Goal: Task Accomplishment & Management: Manage account settings

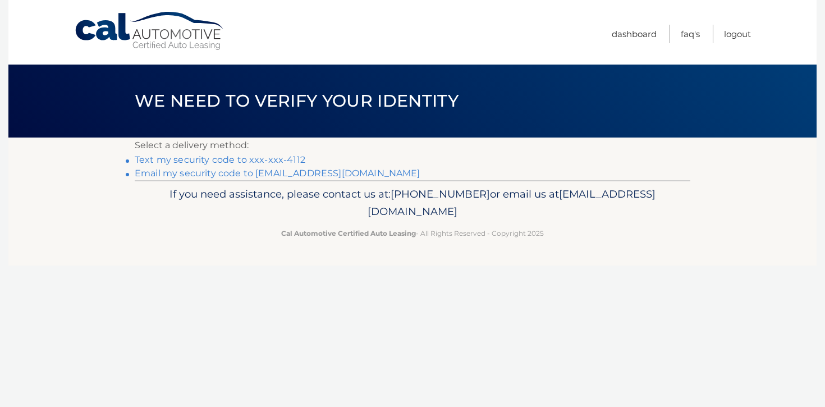
click at [290, 157] on link "Text my security code to xxx-xxx-4112" at bounding box center [220, 159] width 171 height 11
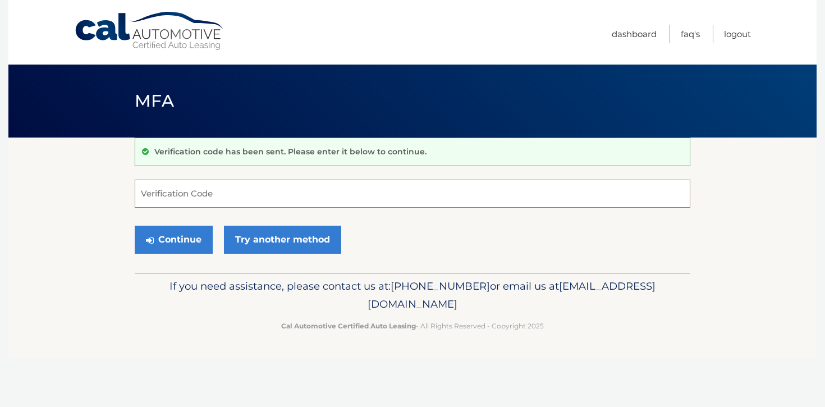
click at [200, 191] on input "Verification Code" at bounding box center [413, 194] width 556 height 28
click at [156, 194] on input "Verification Code" at bounding box center [413, 194] width 556 height 28
paste input "637445"
type input "637445"
click at [166, 237] on button "Continue" at bounding box center [174, 240] width 78 height 28
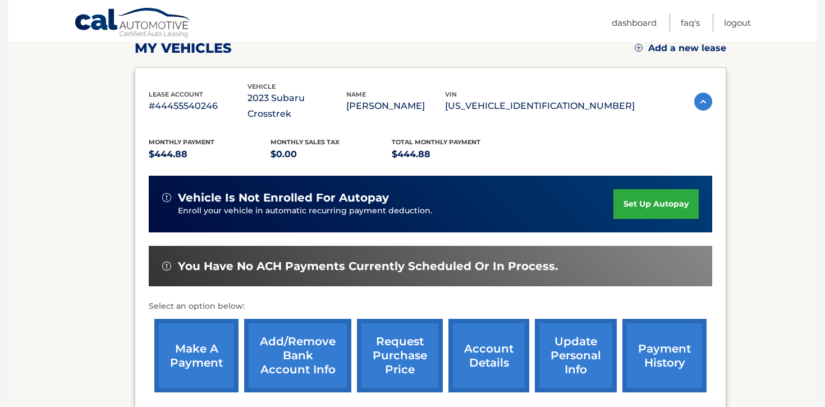
scroll to position [166, 0]
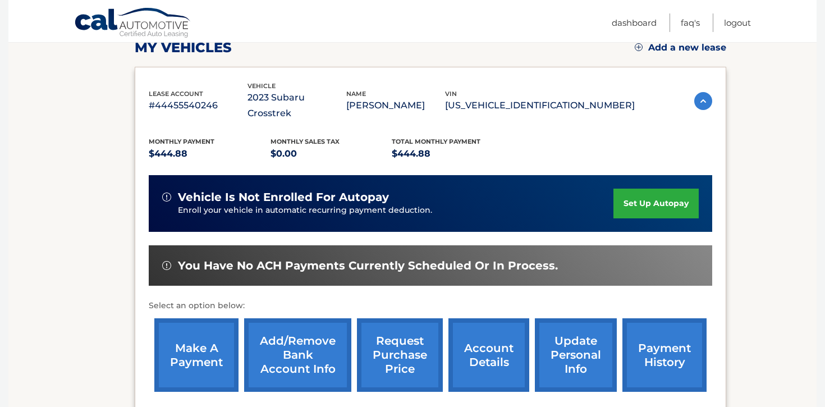
click at [209, 343] on link "make a payment" at bounding box center [196, 355] width 84 height 74
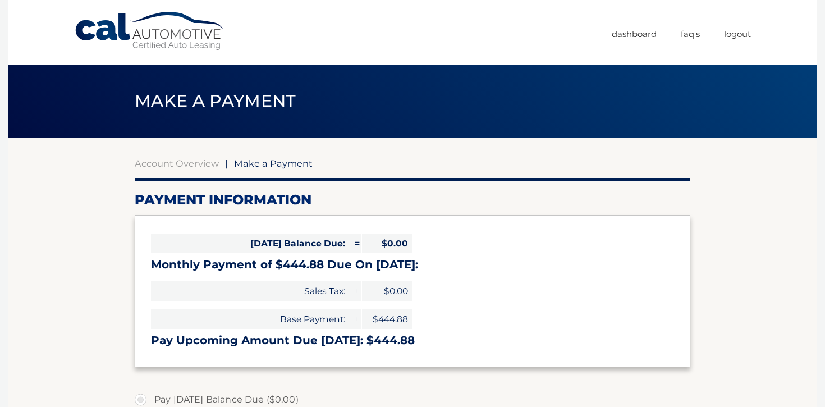
select select "MzcyN2JkZjctNDlmOC00MGYxLWFlNGYtY2Q3ZmYzNjcxODk1"
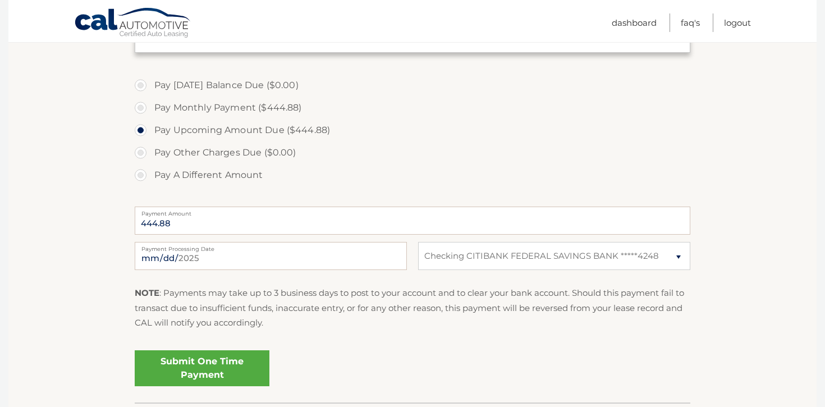
scroll to position [327, 0]
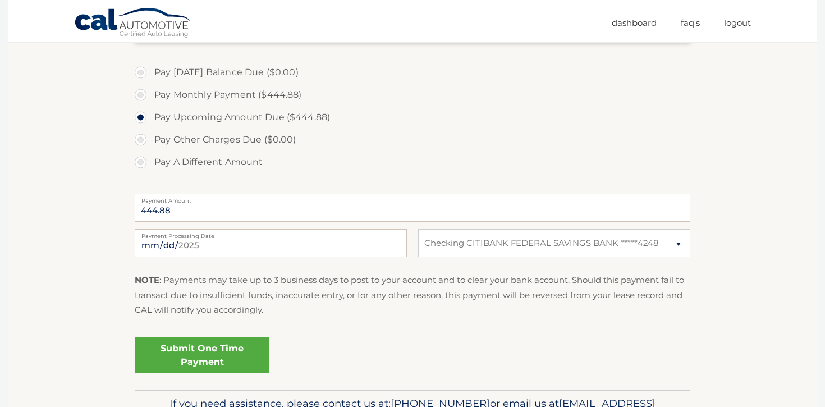
click at [209, 350] on link "Submit One Time Payment" at bounding box center [202, 355] width 135 height 36
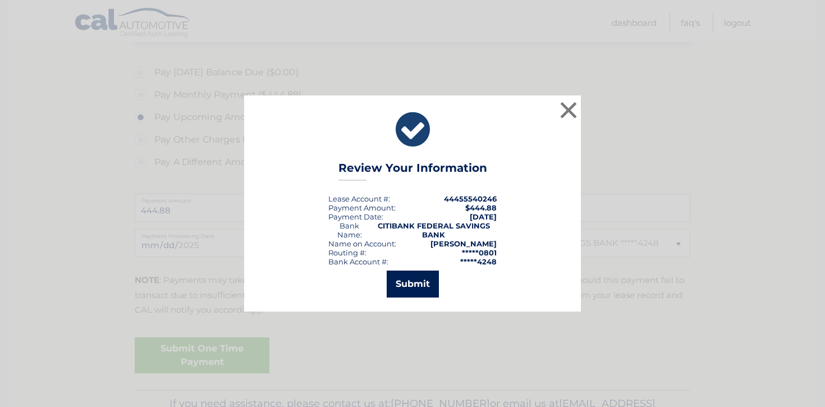
click at [415, 279] on button "Submit" at bounding box center [413, 283] width 52 height 27
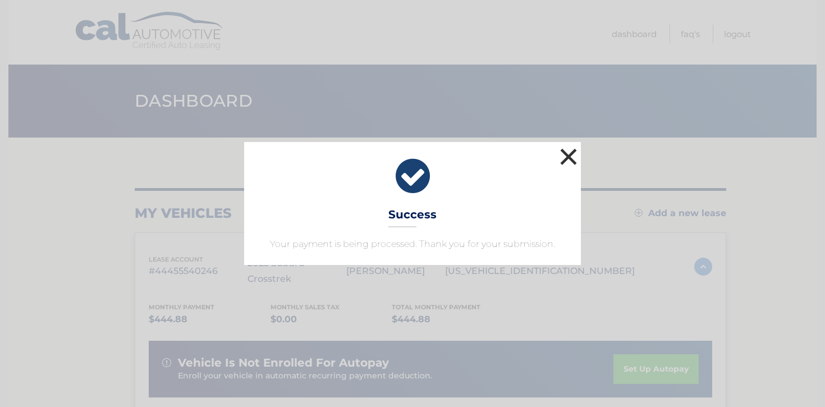
click at [571, 154] on button "×" at bounding box center [568, 156] width 22 height 22
